Goal: Navigation & Orientation: Find specific page/section

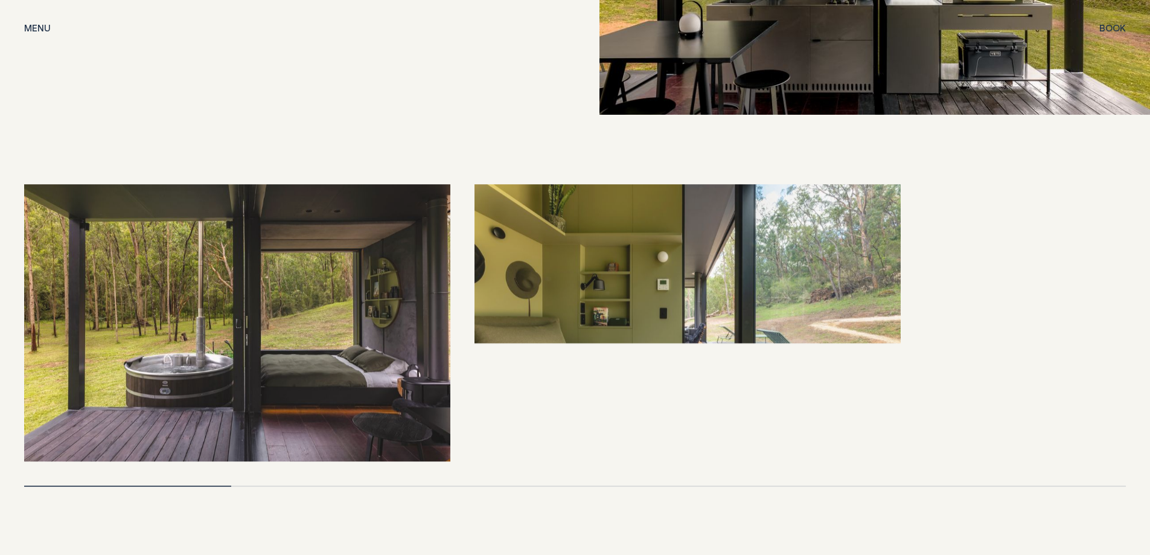
scroll to position [2717, 0]
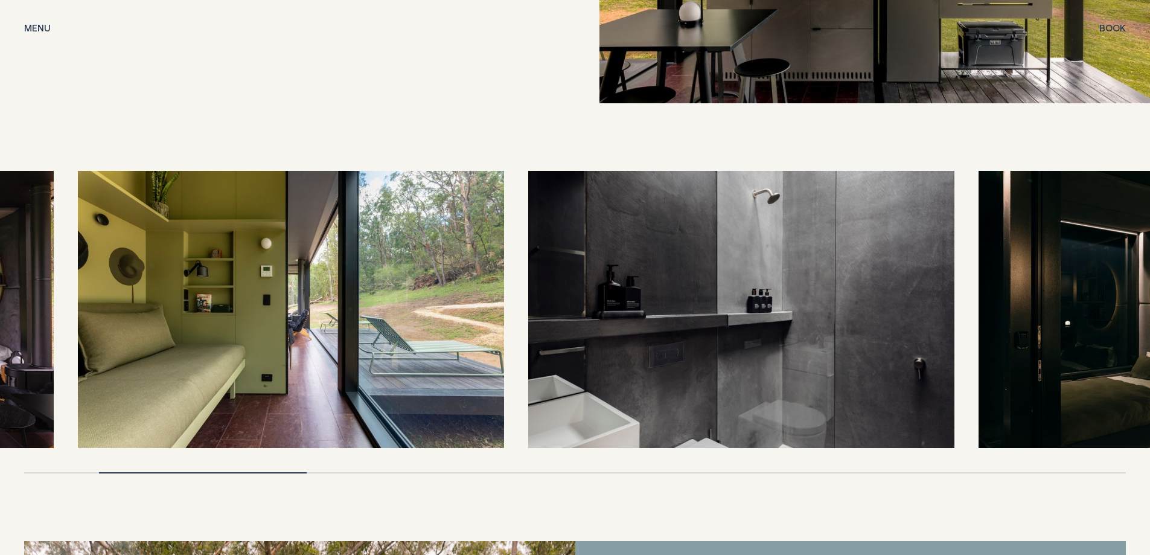
drag, startPoint x: 748, startPoint y: 353, endPoint x: 338, endPoint y: 394, distance: 411.4
click at [338, 394] on img at bounding box center [291, 309] width 426 height 277
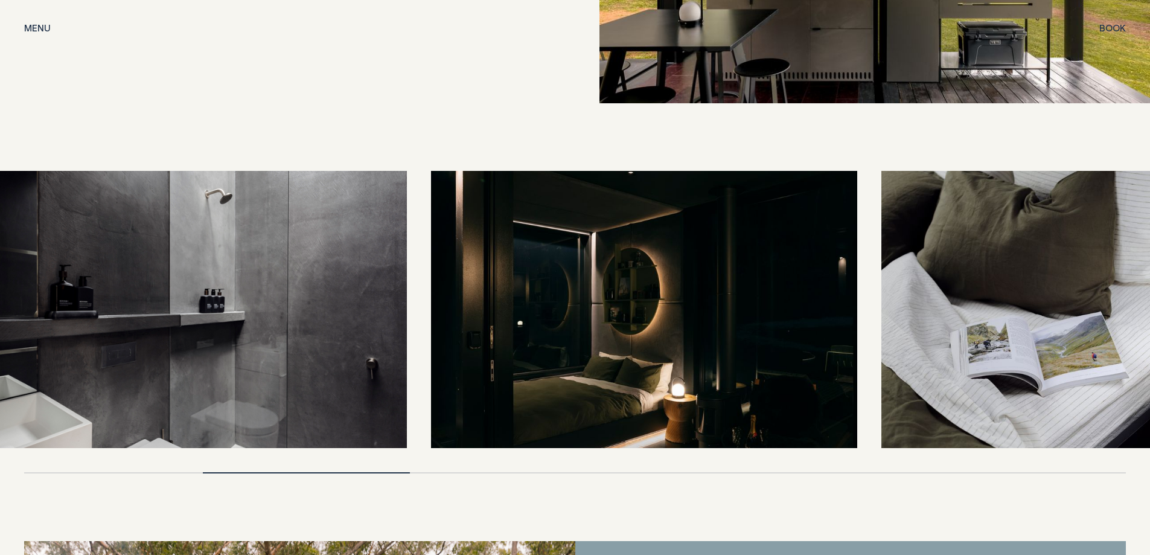
drag, startPoint x: 708, startPoint y: 360, endPoint x: 205, endPoint y: 388, distance: 503.2
click at [205, 388] on img at bounding box center [194, 309] width 426 height 277
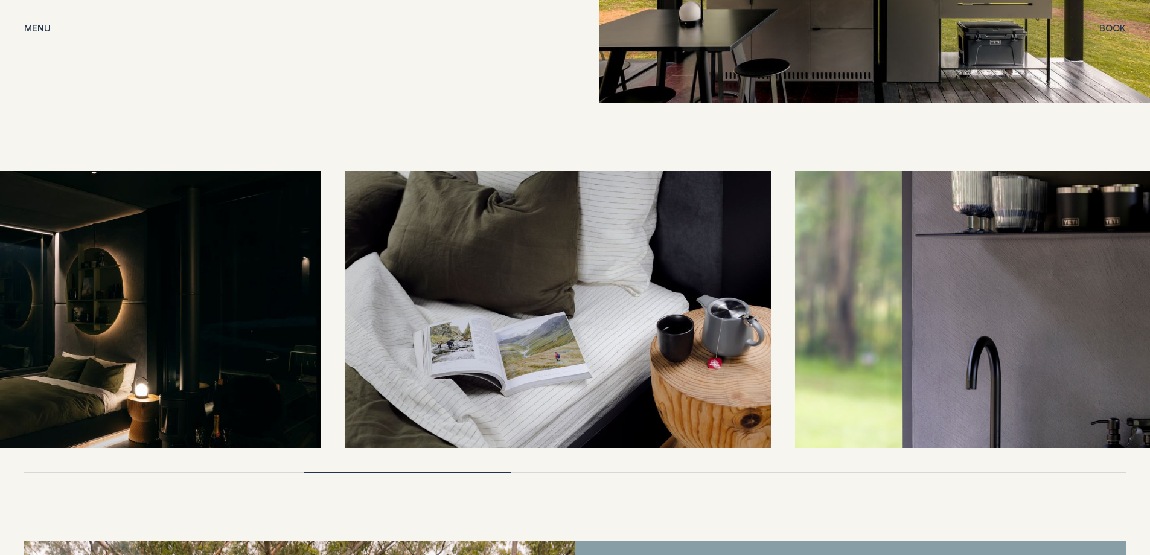
drag, startPoint x: 740, startPoint y: 345, endPoint x: 154, endPoint y: 357, distance: 585.8
click at [154, 357] on img at bounding box center [107, 309] width 426 height 277
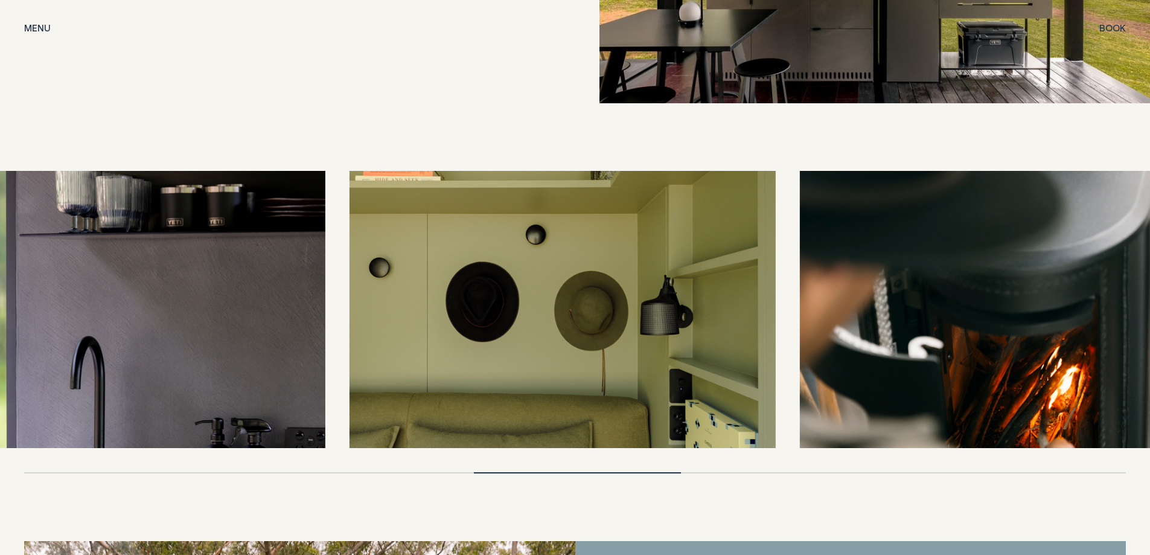
drag, startPoint x: 831, startPoint y: 350, endPoint x: 256, endPoint y: 364, distance: 575.0
click at [256, 364] on img at bounding box center [112, 309] width 426 height 277
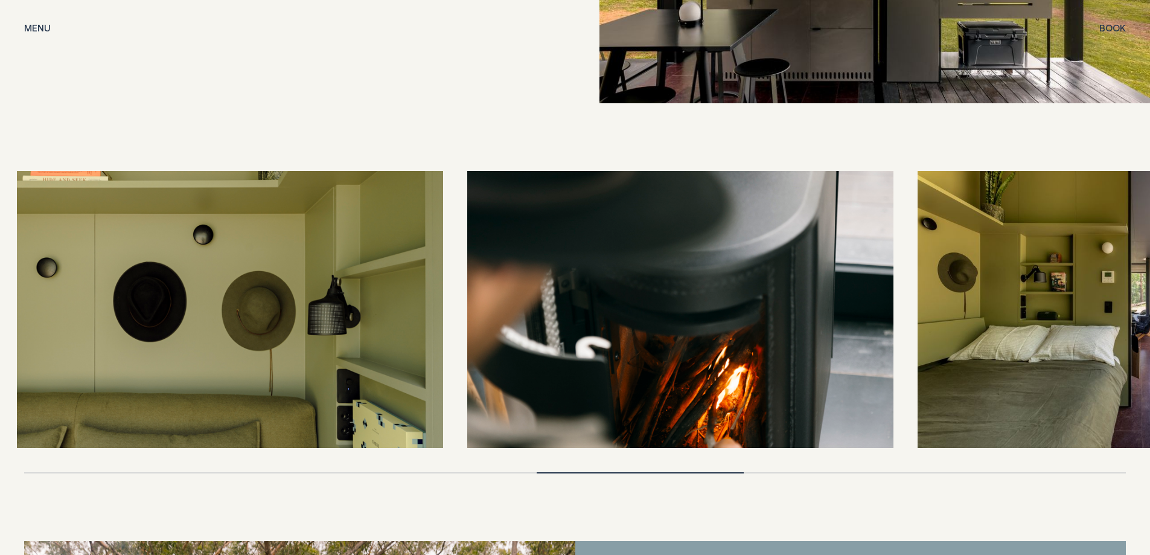
drag, startPoint x: 804, startPoint y: 365, endPoint x: 336, endPoint y: 384, distance: 468.4
click at [336, 384] on img at bounding box center [230, 309] width 426 height 277
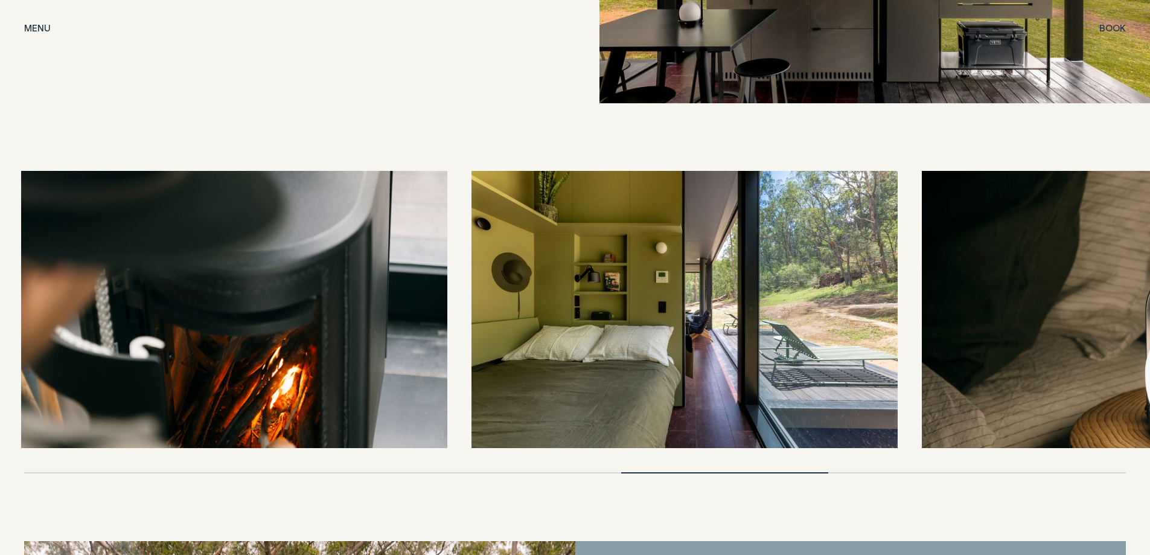
drag, startPoint x: 409, startPoint y: 377, endPoint x: 254, endPoint y: 377, distance: 155.2
click at [254, 377] on img at bounding box center [234, 309] width 426 height 277
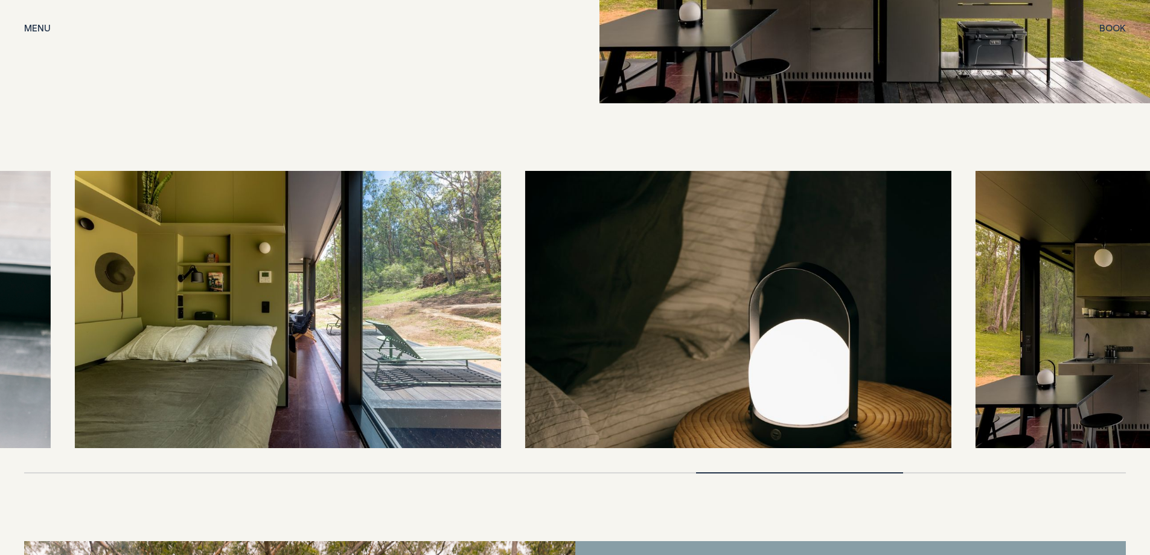
drag, startPoint x: 767, startPoint y: 338, endPoint x: 352, endPoint y: 388, distance: 417.8
click at [352, 388] on img at bounding box center [288, 309] width 426 height 277
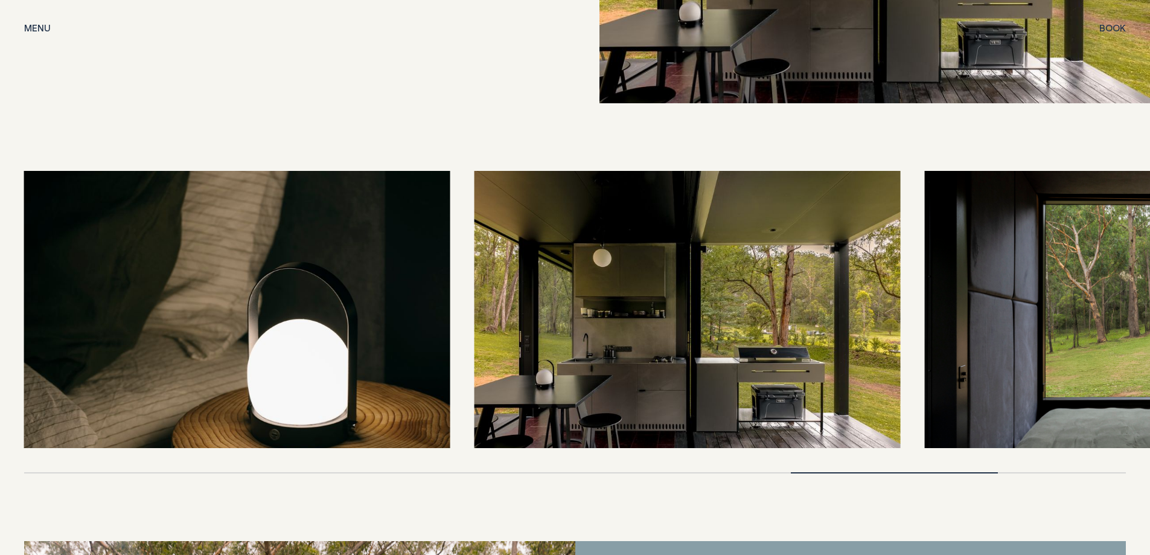
drag, startPoint x: 752, startPoint y: 354, endPoint x: 349, endPoint y: 374, distance: 403.2
click at [349, 374] on img at bounding box center [237, 309] width 426 height 277
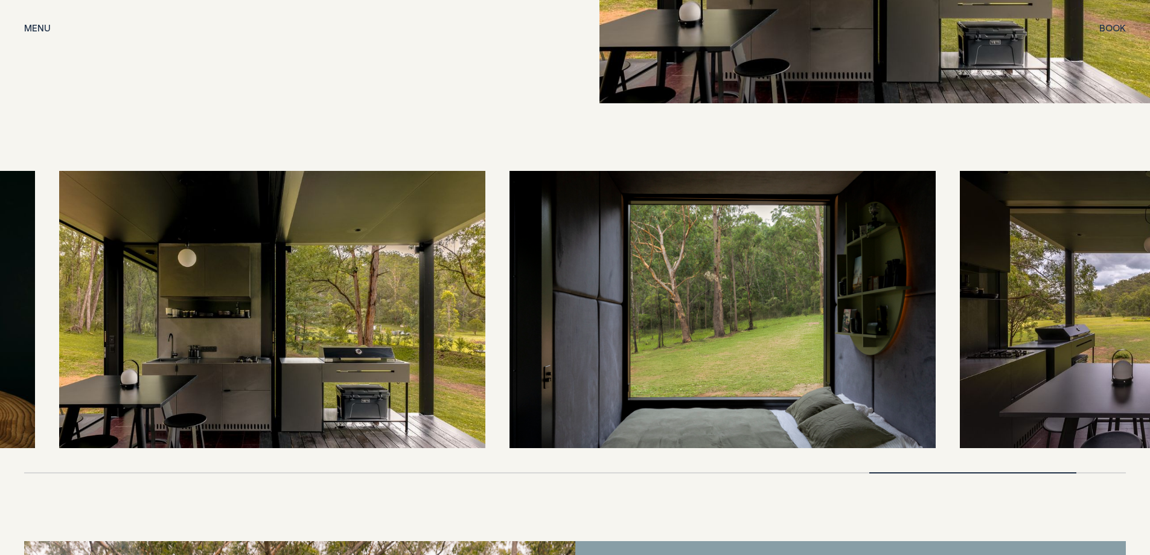
drag, startPoint x: 659, startPoint y: 385, endPoint x: 351, endPoint y: 396, distance: 308.2
click at [351, 396] on img at bounding box center [272, 309] width 426 height 277
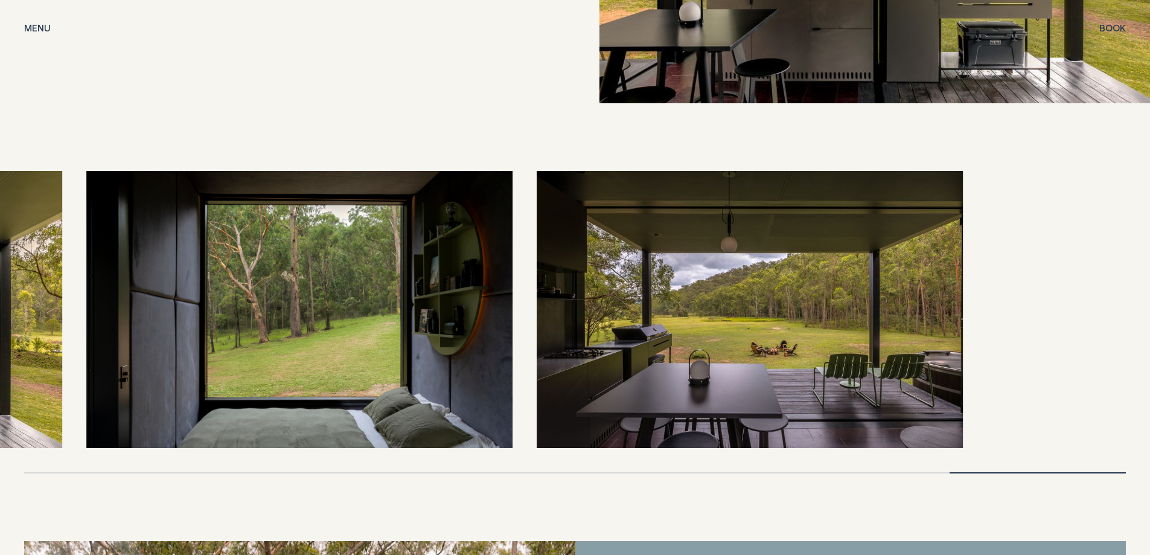
drag, startPoint x: 700, startPoint y: 377, endPoint x: 371, endPoint y: 386, distance: 329.2
click at [371, 386] on img at bounding box center [299, 309] width 426 height 277
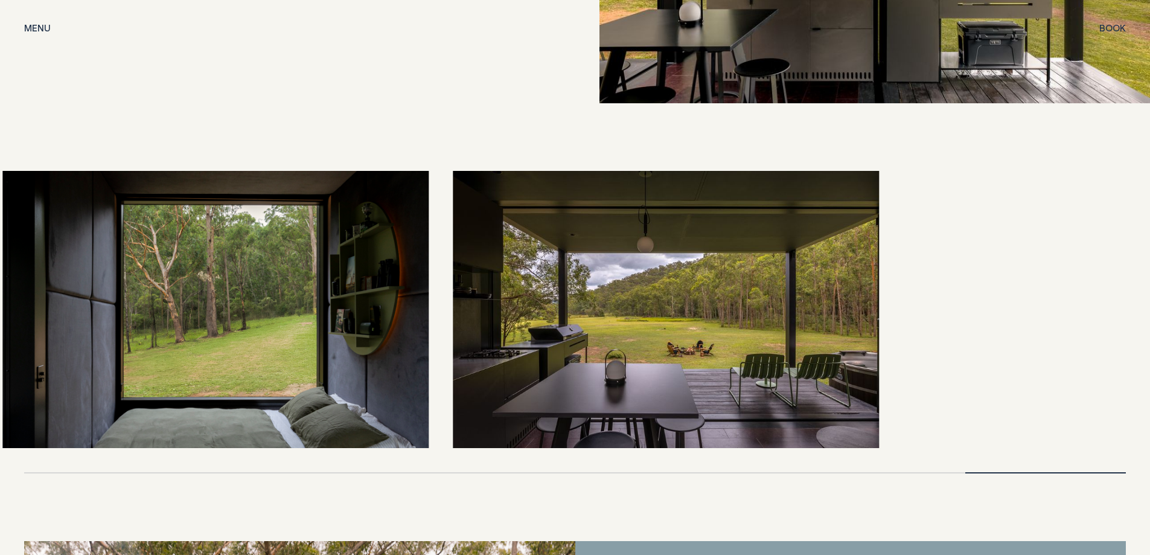
drag, startPoint x: 680, startPoint y: 386, endPoint x: 617, endPoint y: 389, distance: 62.9
click at [617, 389] on img at bounding box center [666, 309] width 426 height 277
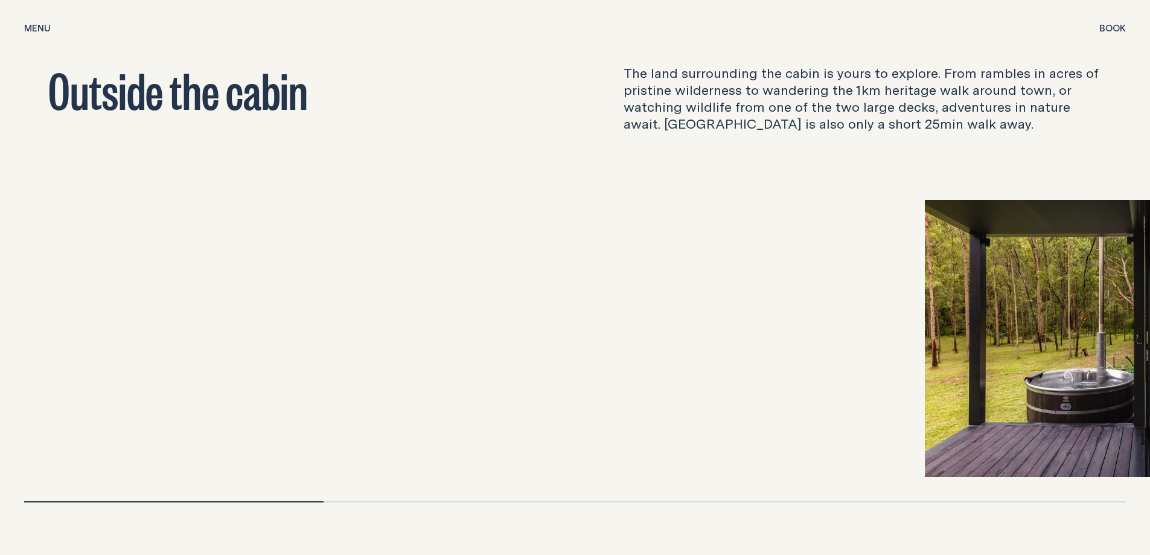
scroll to position [4166, 0]
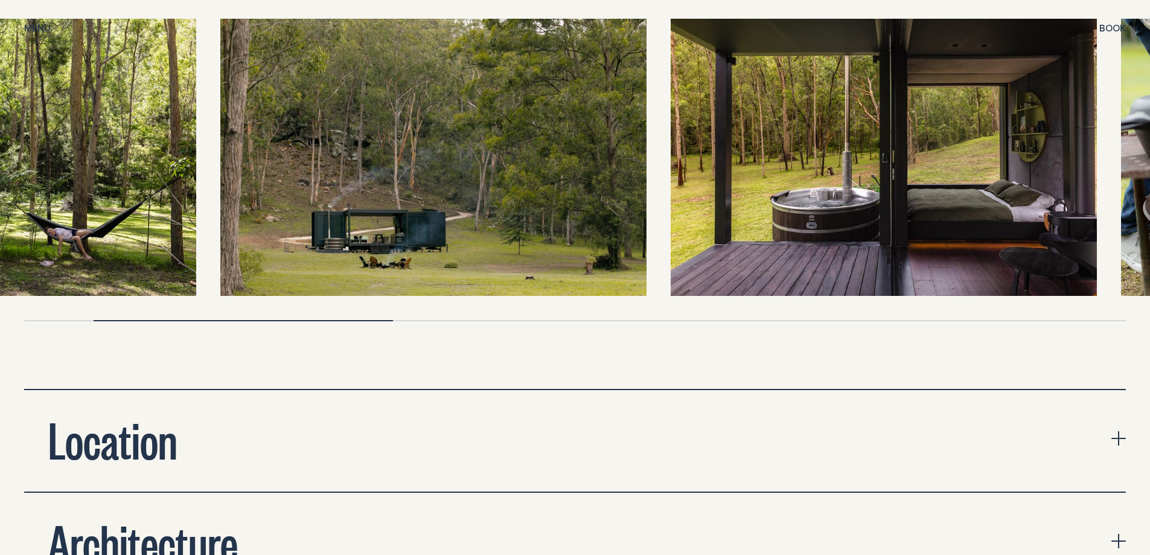
drag, startPoint x: 804, startPoint y: 212, endPoint x: 547, endPoint y: 252, distance: 260.3
click at [547, 252] on img at bounding box center [433, 157] width 426 height 277
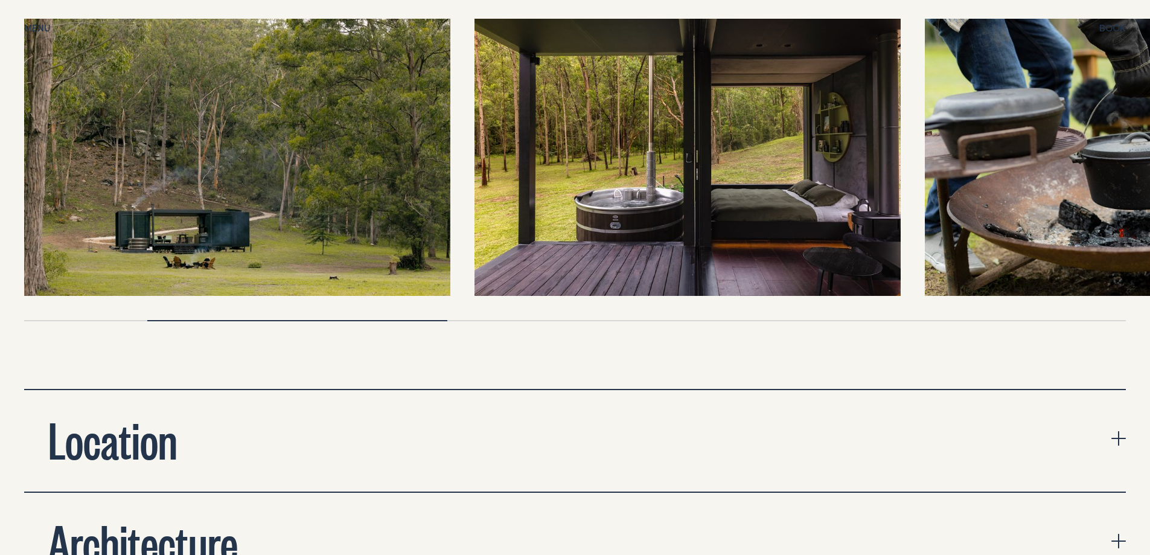
scroll to position [4106, 0]
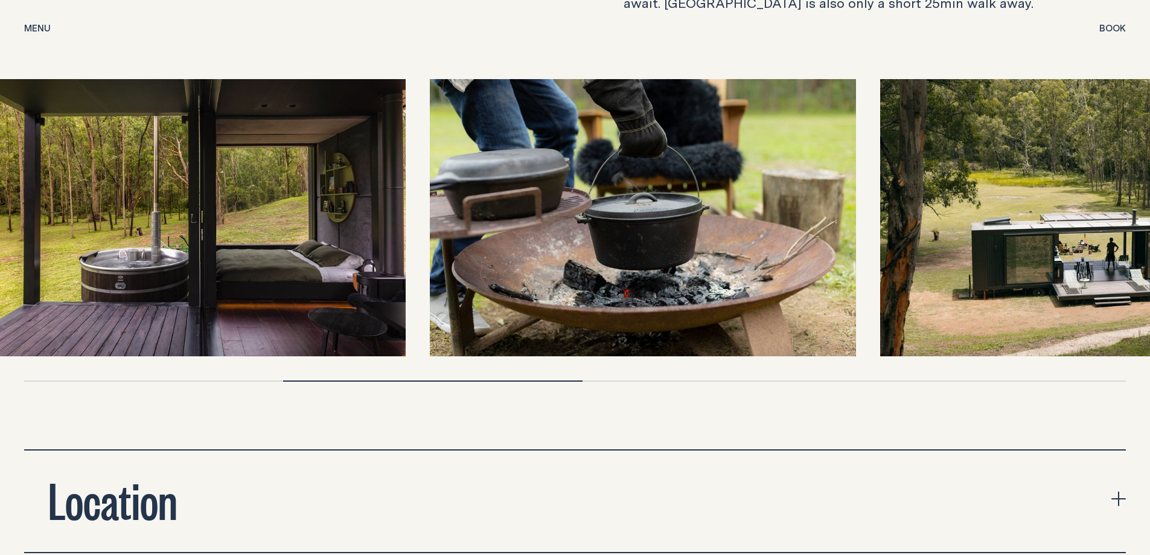
drag, startPoint x: 924, startPoint y: 257, endPoint x: 403, endPoint y: 257, distance: 521.1
click at [403, 257] on div at bounding box center [575, 217] width 1102 height 277
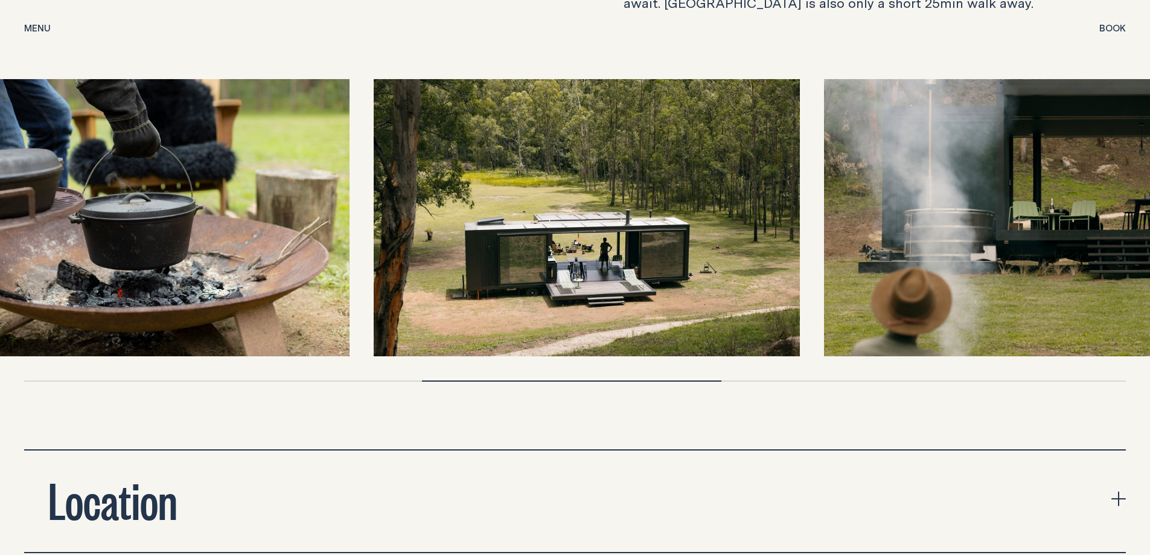
drag, startPoint x: 757, startPoint y: 216, endPoint x: 156, endPoint y: 271, distance: 602.8
click at [156, 271] on img at bounding box center [136, 217] width 426 height 277
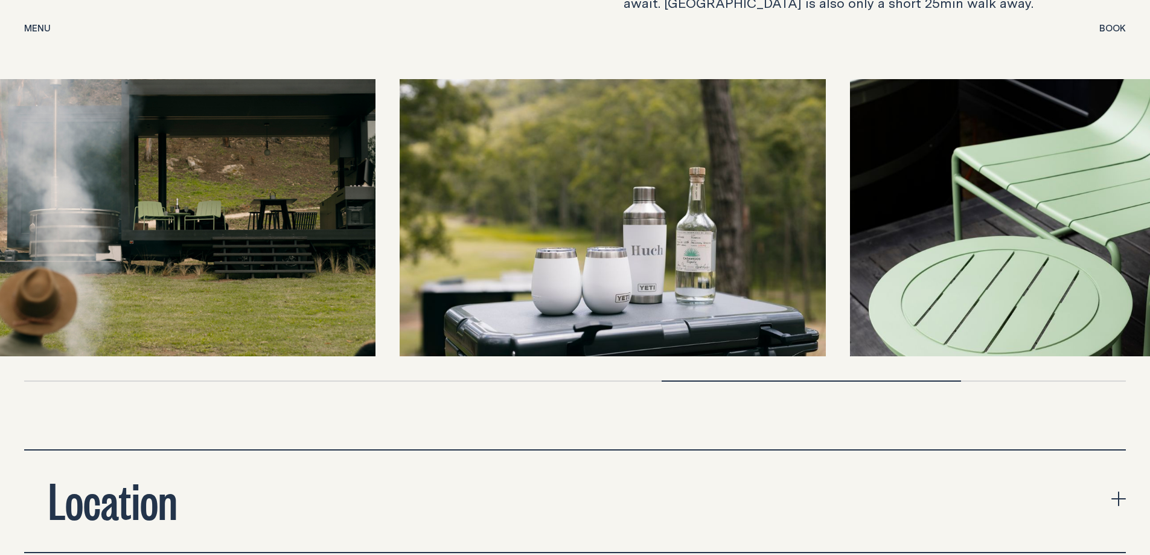
drag, startPoint x: 1051, startPoint y: 235, endPoint x: 36, endPoint y: 323, distance: 1019.4
click at [36, 323] on img at bounding box center [162, 217] width 426 height 277
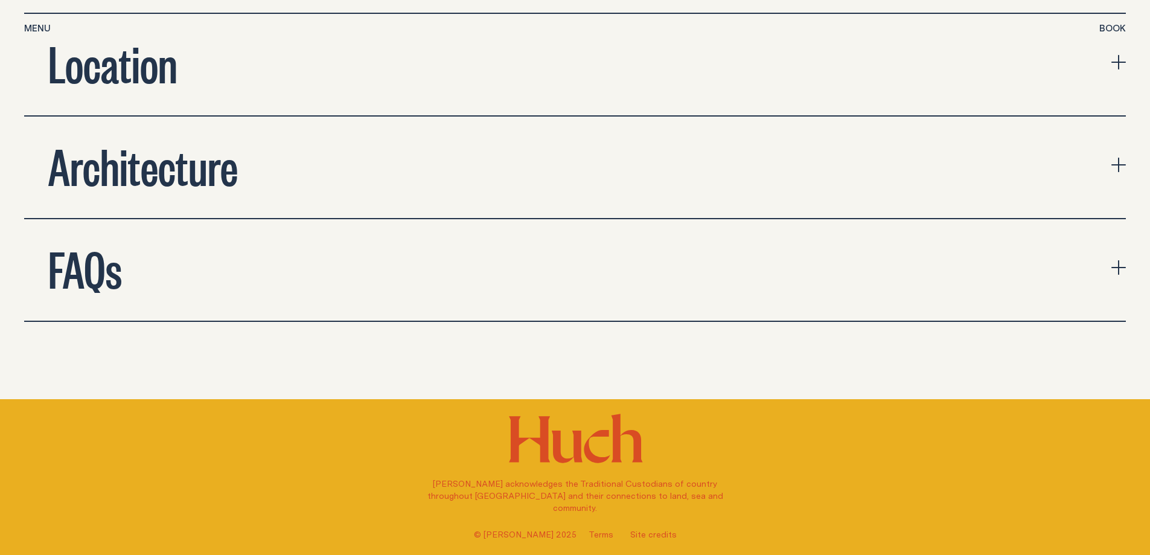
scroll to position [4408, 0]
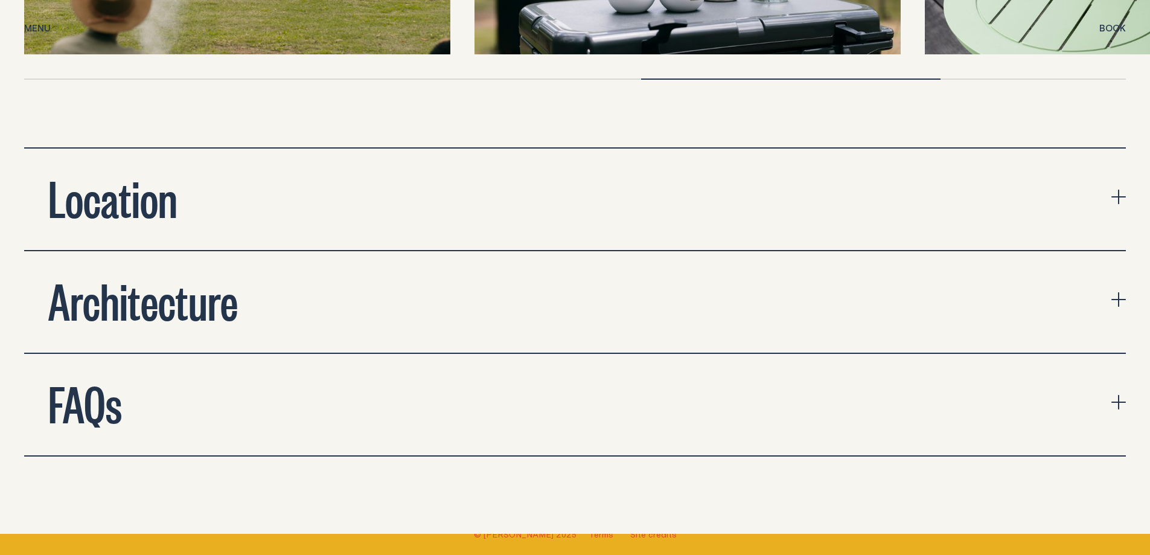
click at [1118, 190] on icon "expand accordion" at bounding box center [1119, 197] width 14 height 14
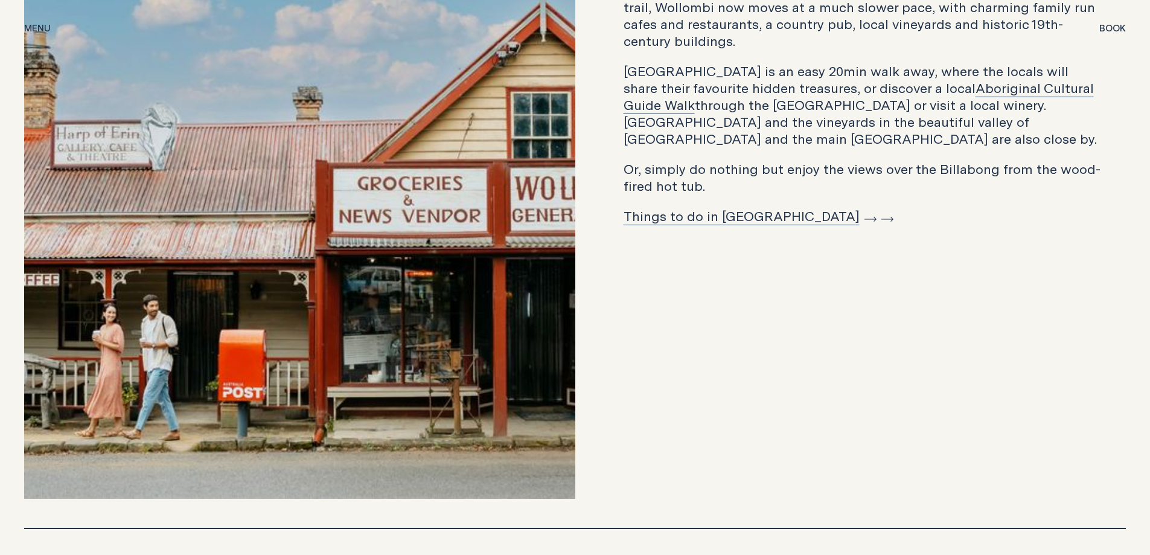
scroll to position [5012, 0]
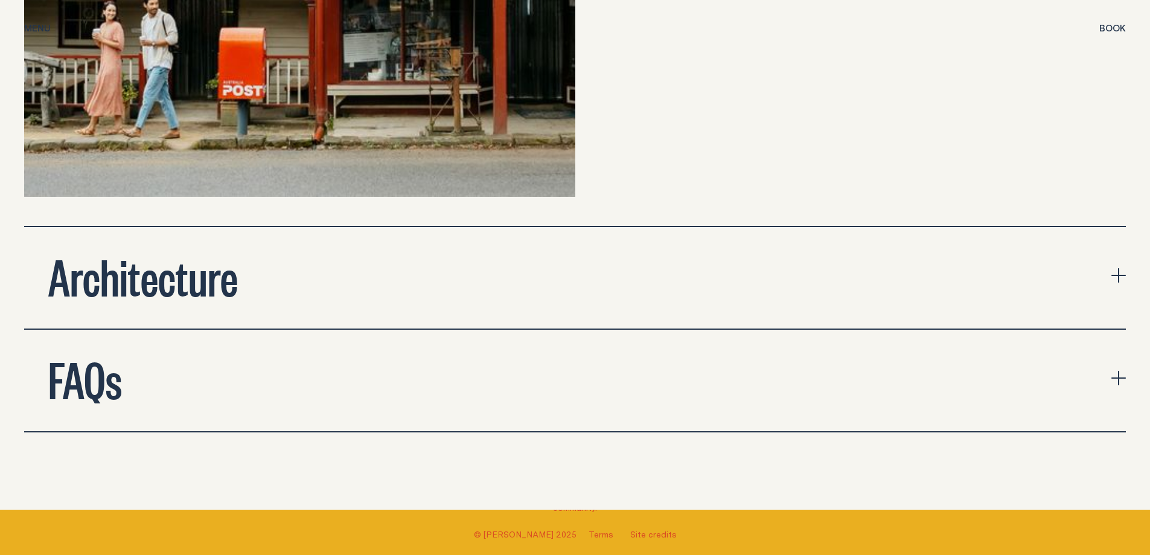
click at [1026, 373] on button "FAQs" at bounding box center [575, 380] width 1102 height 101
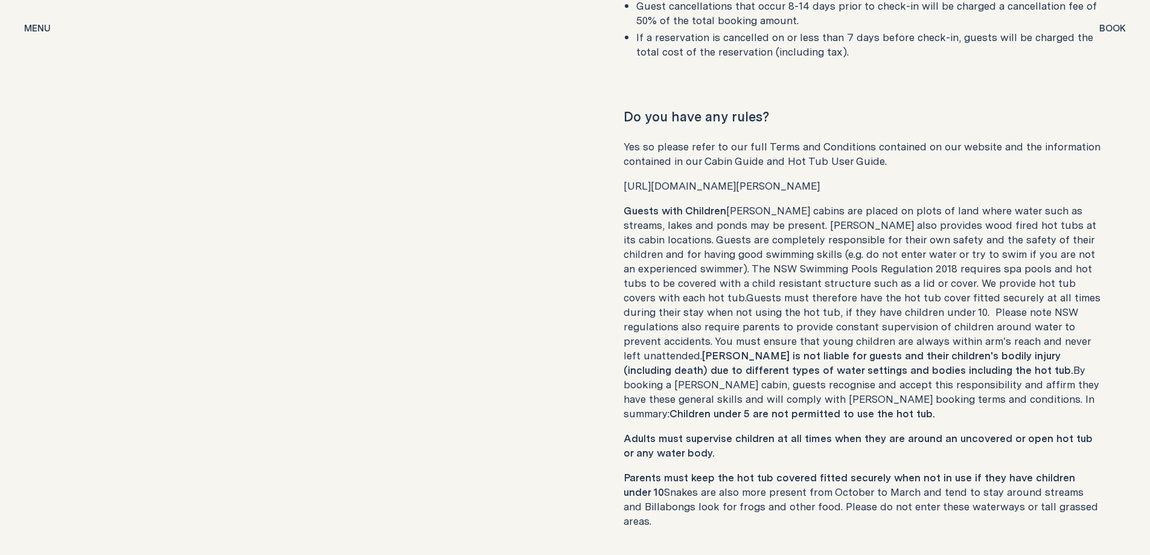
scroll to position [5797, 0]
